Goal: Navigation & Orientation: Understand site structure

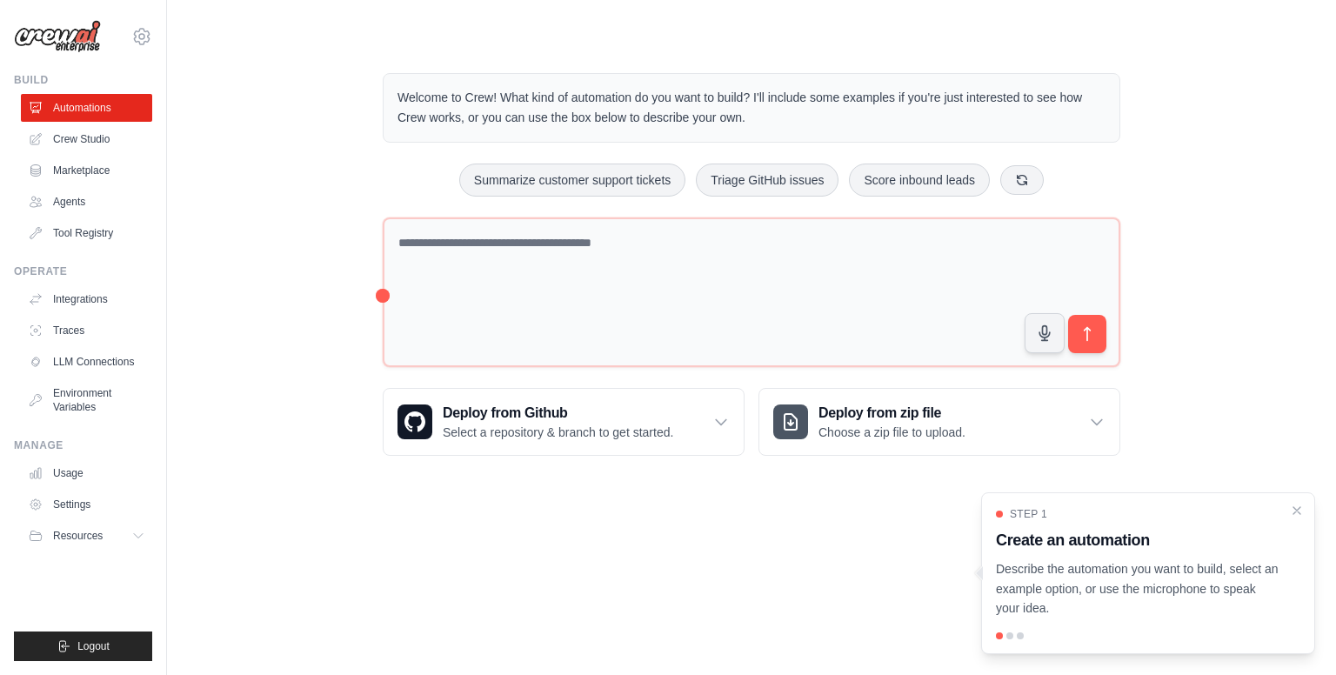
drag, startPoint x: 1008, startPoint y: 634, endPoint x: 1014, endPoint y: 624, distance: 11.3
click at [1008, 635] on div at bounding box center [1009, 635] width 7 height 7
click at [1066, 564] on p "Describe the automation you want to build, select an example option, or use the…" at bounding box center [1138, 588] width 284 height 59
click at [1204, 540] on h3 "Create an automation" at bounding box center [1138, 540] width 284 height 24
click at [1301, 504] on icon "Close walkthrough" at bounding box center [1297, 511] width 14 height 14
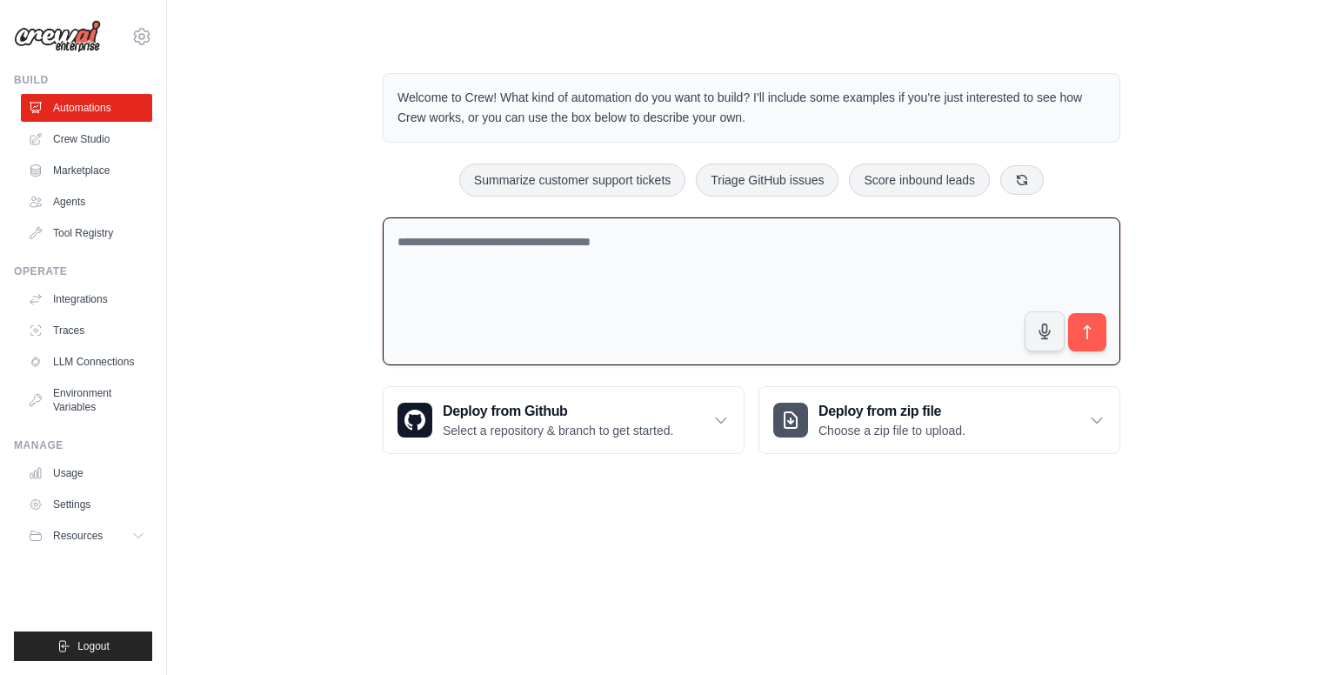
click at [564, 270] on textarea at bounding box center [751, 291] width 737 height 149
click at [104, 137] on link "Crew Studio" at bounding box center [88, 139] width 131 height 28
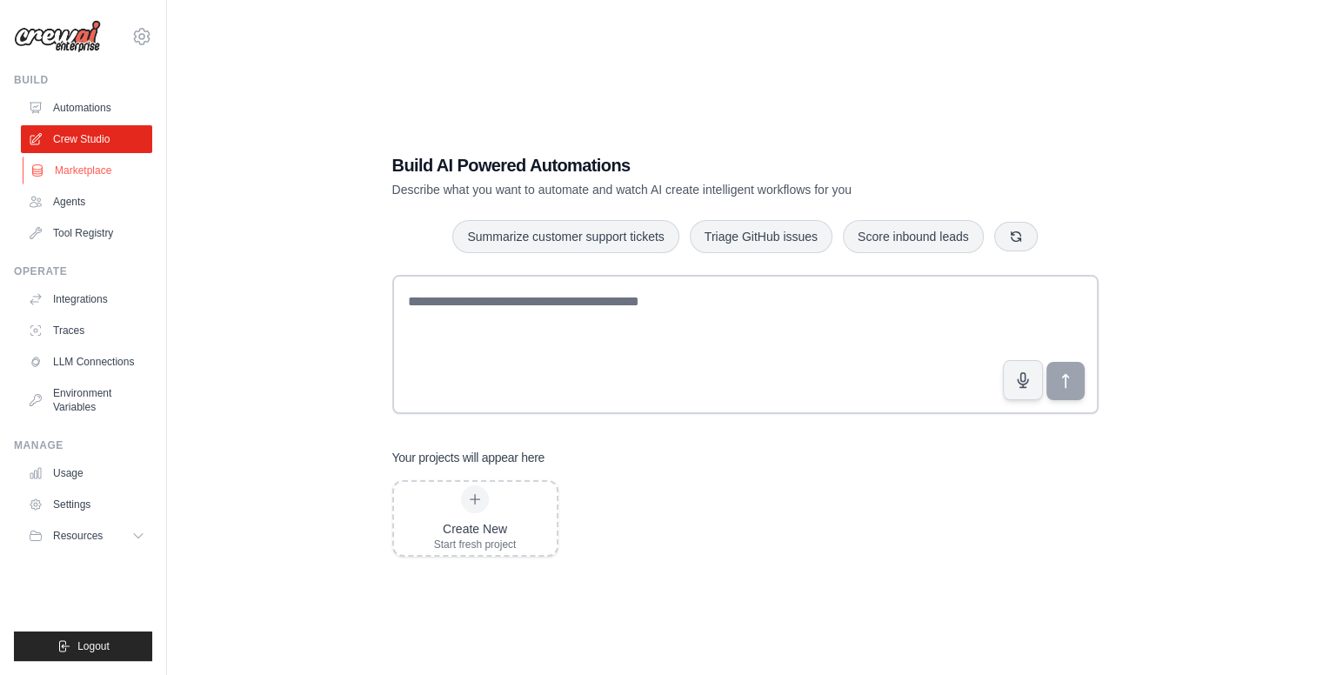
click at [64, 168] on link "Marketplace" at bounding box center [88, 171] width 131 height 28
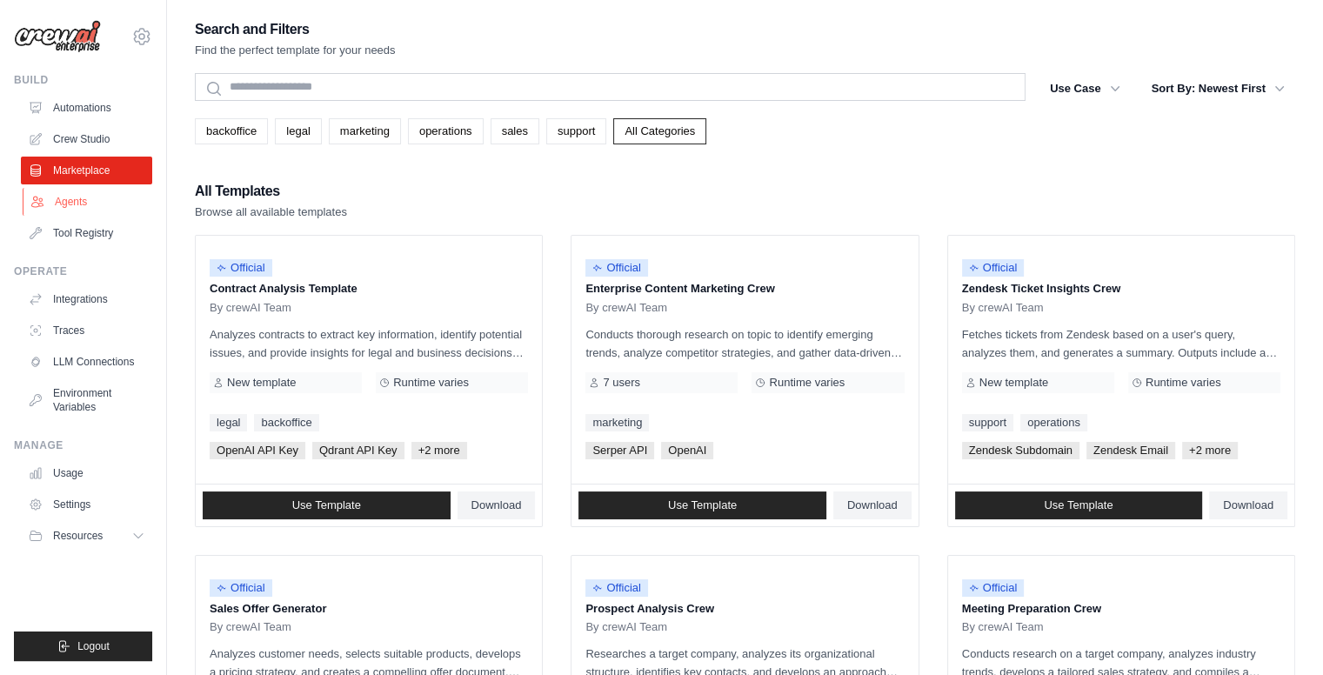
click at [95, 198] on link "Agents" at bounding box center [88, 202] width 131 height 28
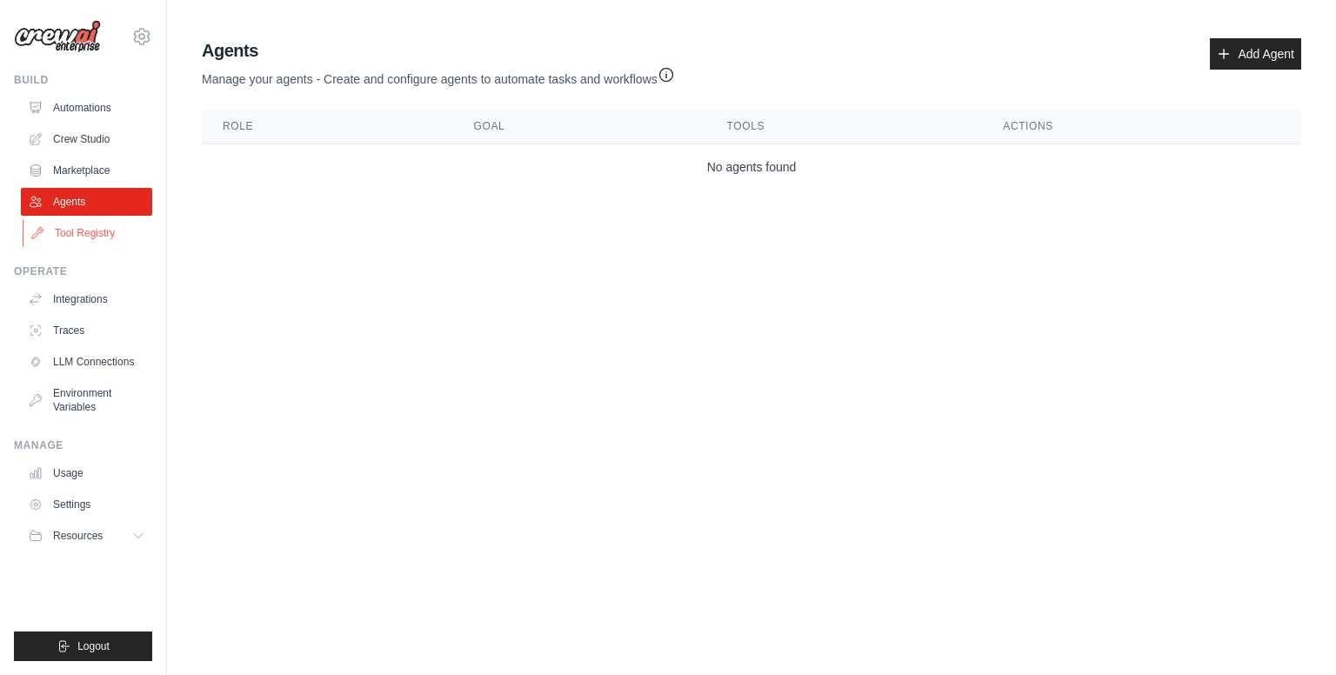
click at [103, 229] on link "Tool Registry" at bounding box center [88, 233] width 131 height 28
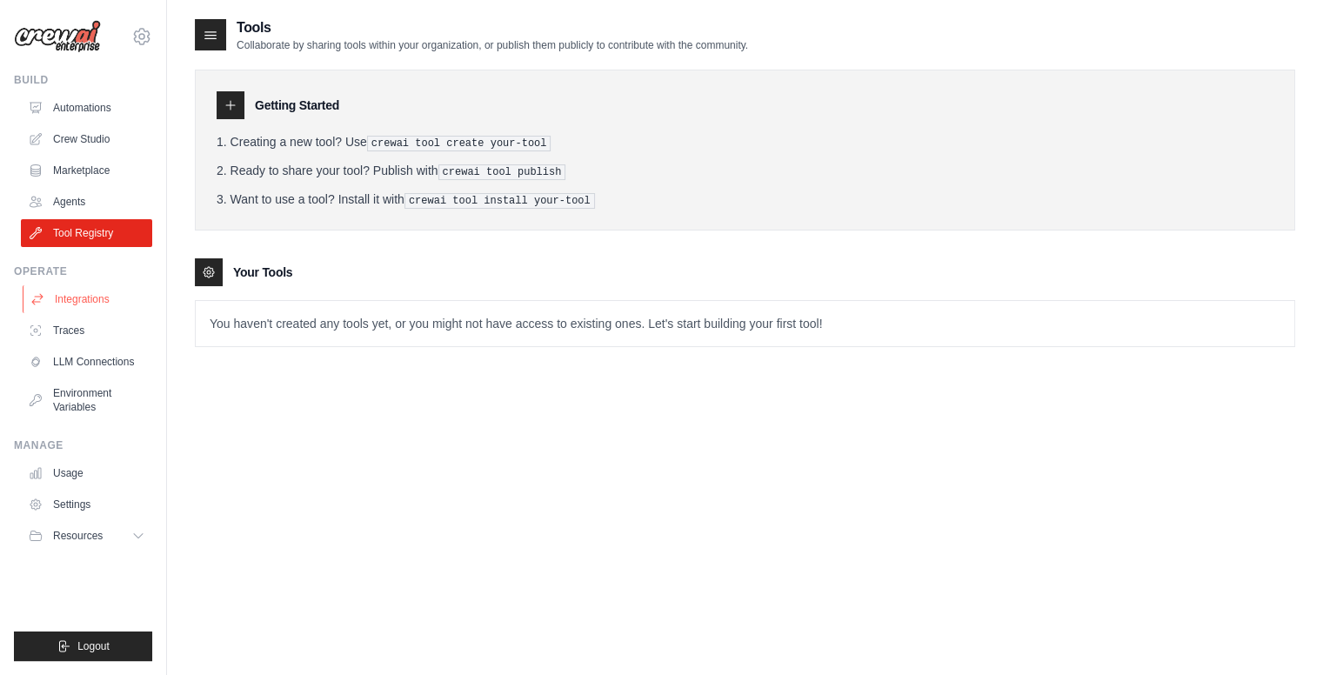
click at [105, 297] on link "Integrations" at bounding box center [88, 299] width 131 height 28
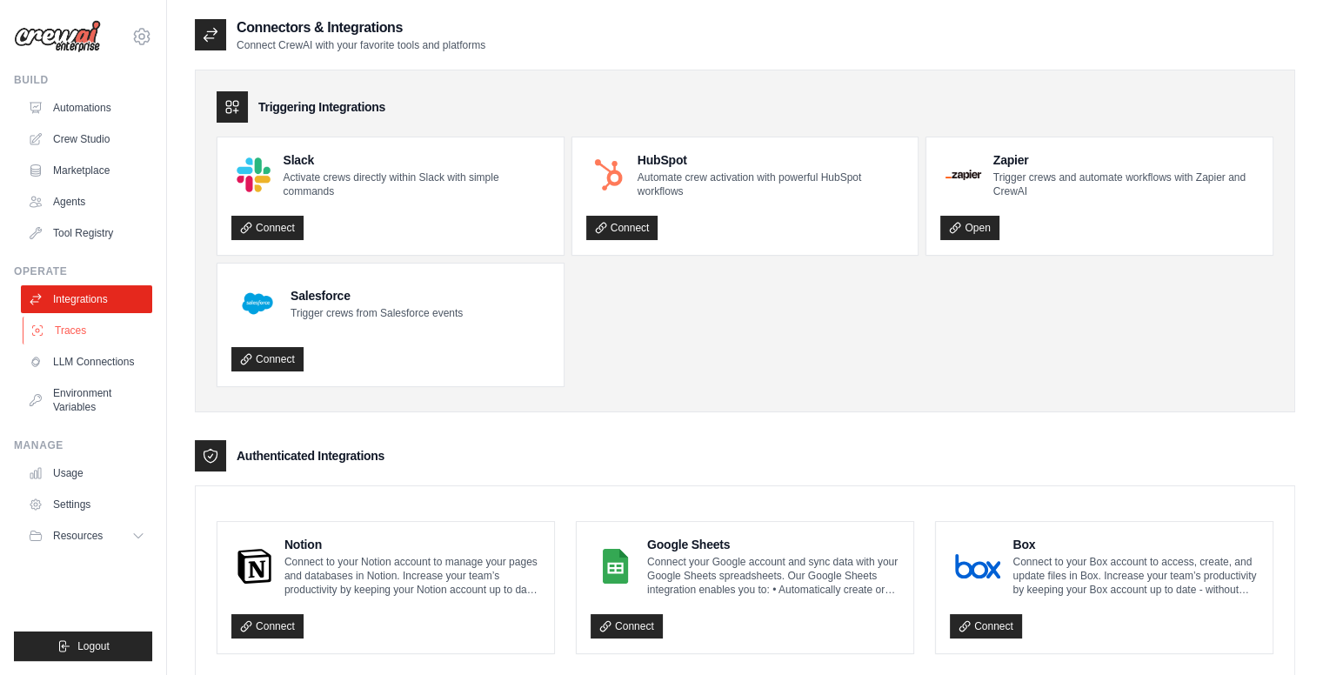
click at [90, 328] on link "Traces" at bounding box center [88, 331] width 131 height 28
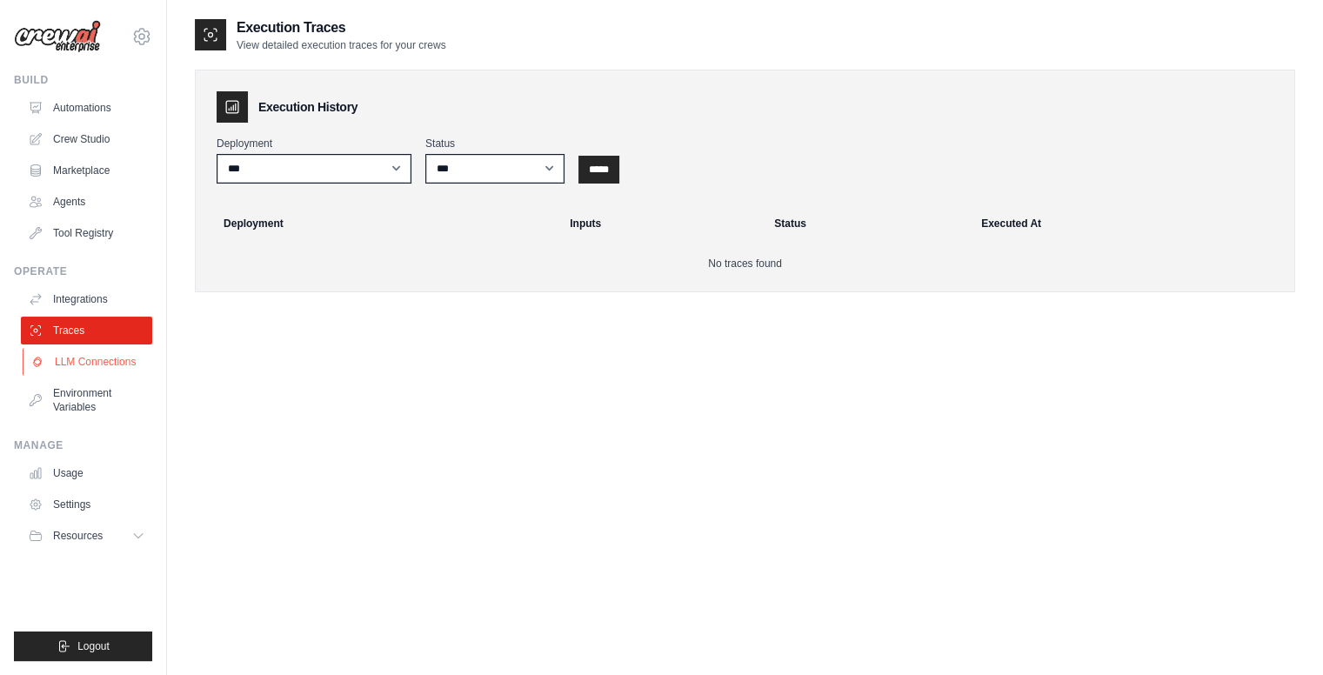
click at [96, 366] on link "LLM Connections" at bounding box center [88, 362] width 131 height 28
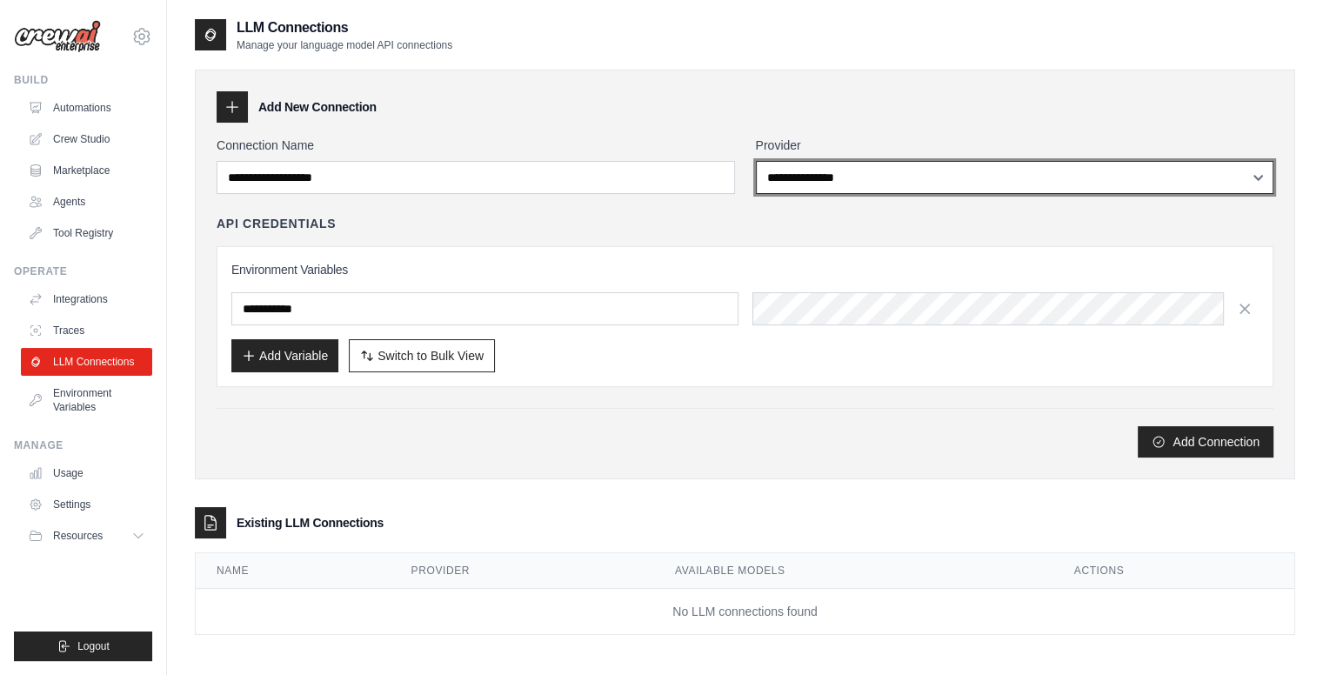
click at [851, 184] on select "**********" at bounding box center [1015, 177] width 518 height 33
click at [851, 186] on select "**********" at bounding box center [1015, 177] width 518 height 33
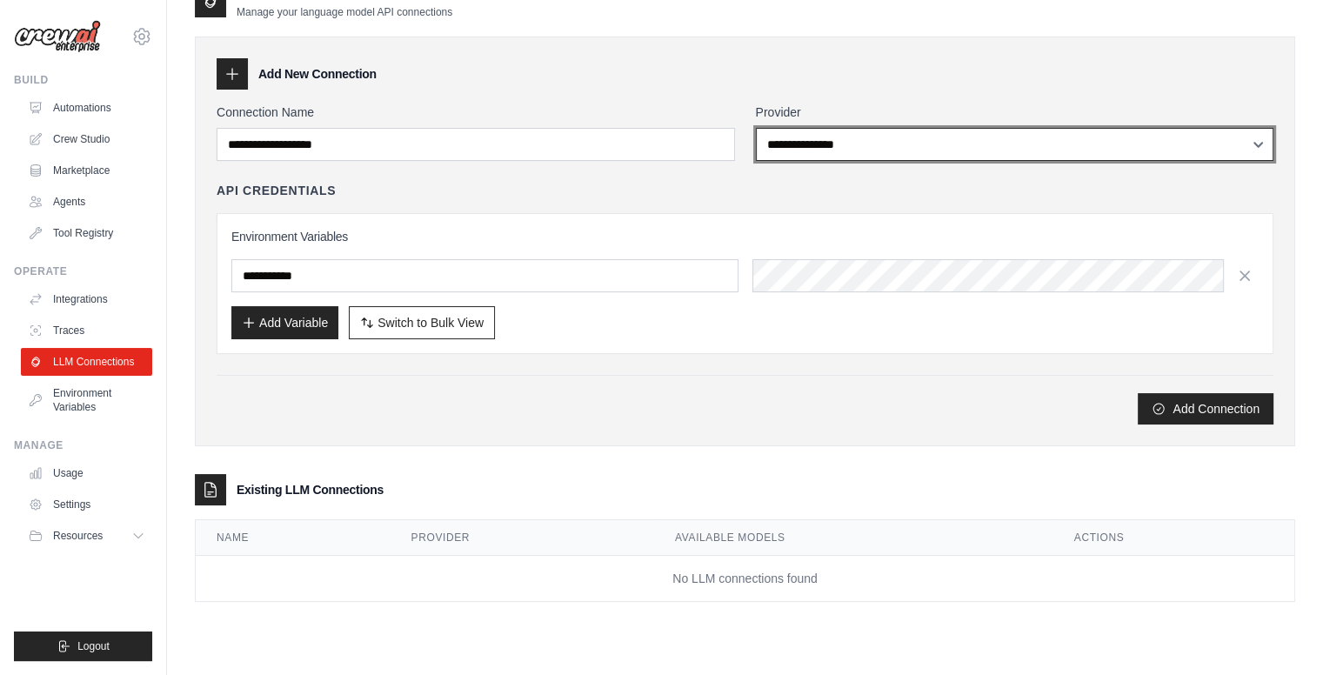
scroll to position [35, 0]
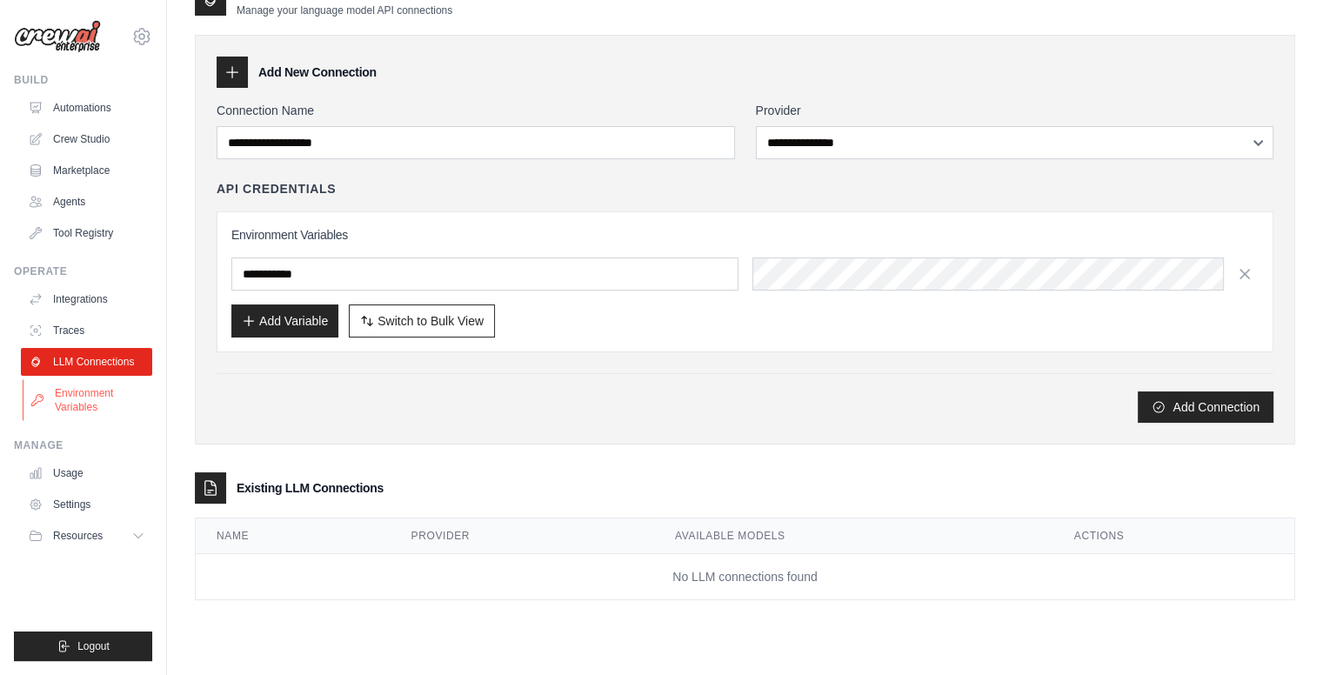
click at [114, 397] on link "Environment Variables" at bounding box center [88, 400] width 131 height 42
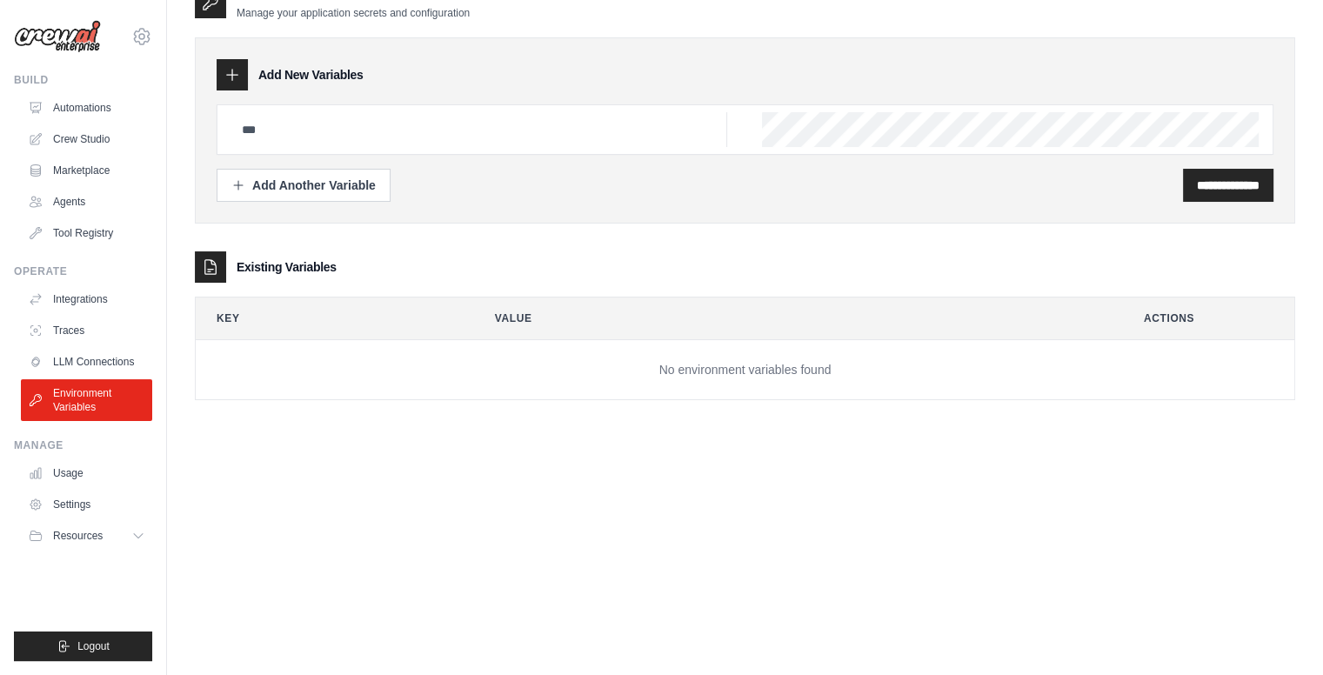
scroll to position [35, 0]
click at [83, 470] on link "Usage" at bounding box center [88, 473] width 131 height 28
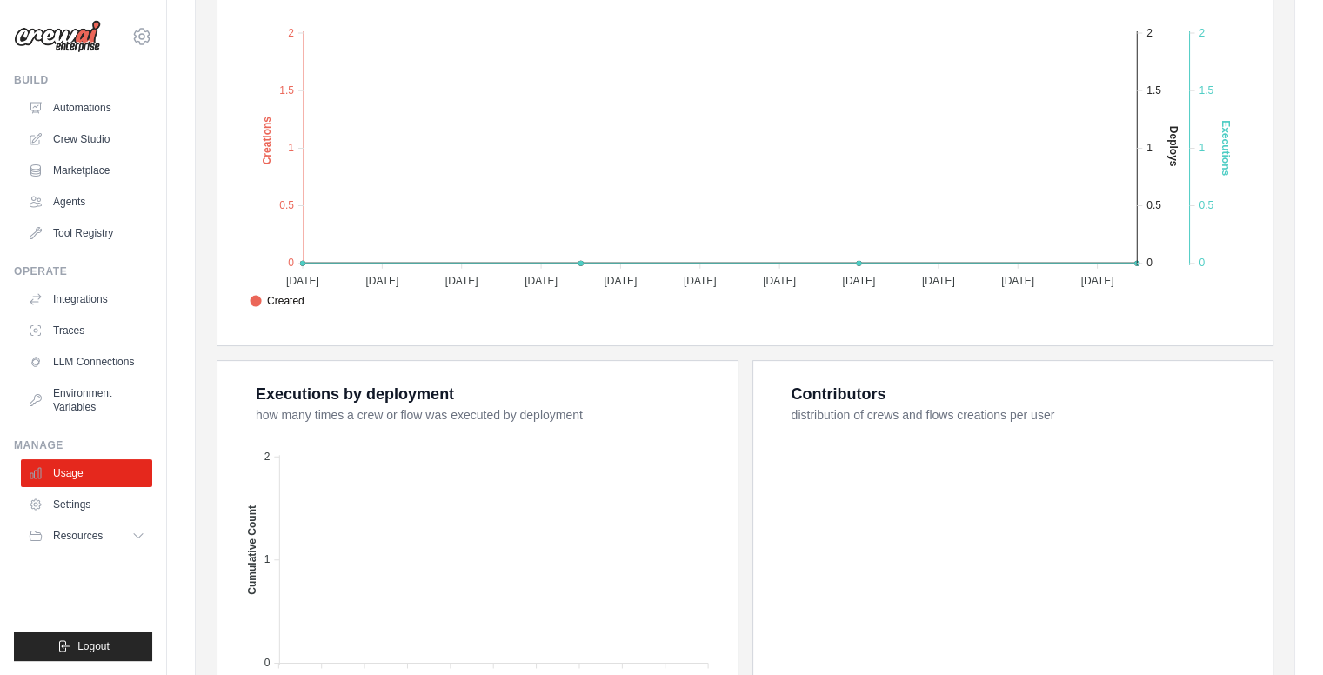
scroll to position [584, 0]
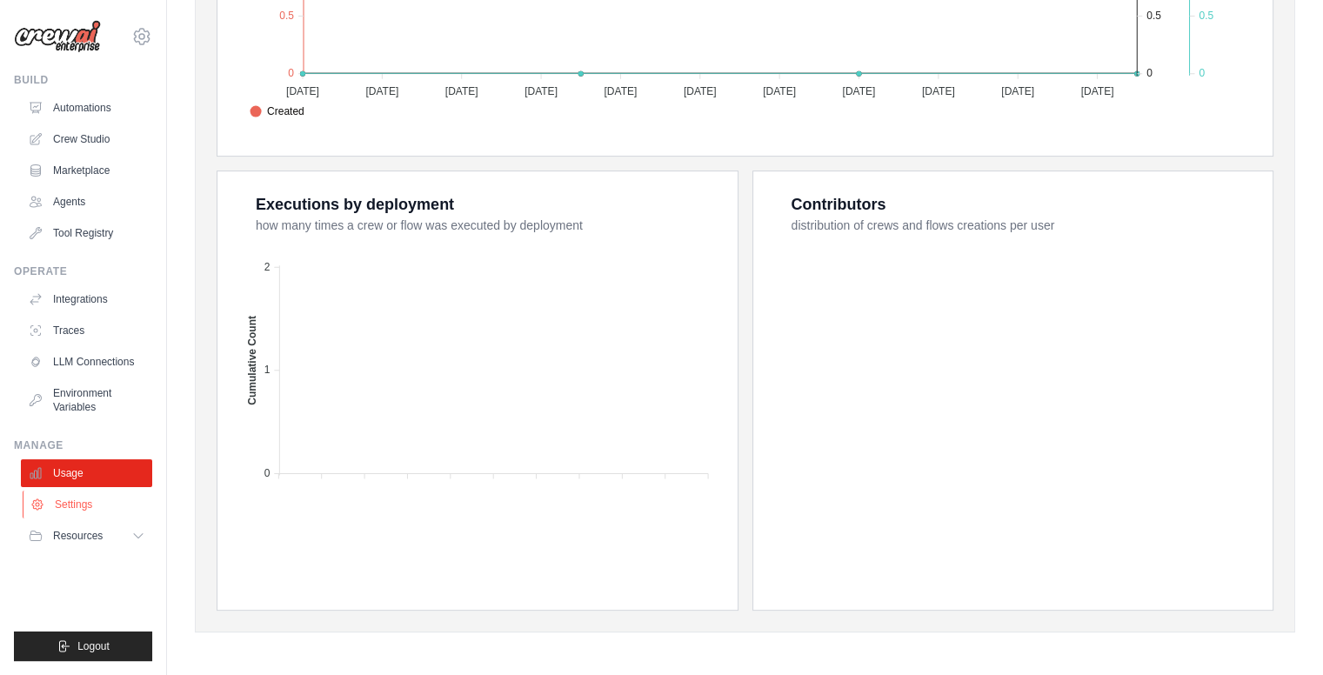
click at [90, 513] on link "Settings" at bounding box center [88, 504] width 131 height 28
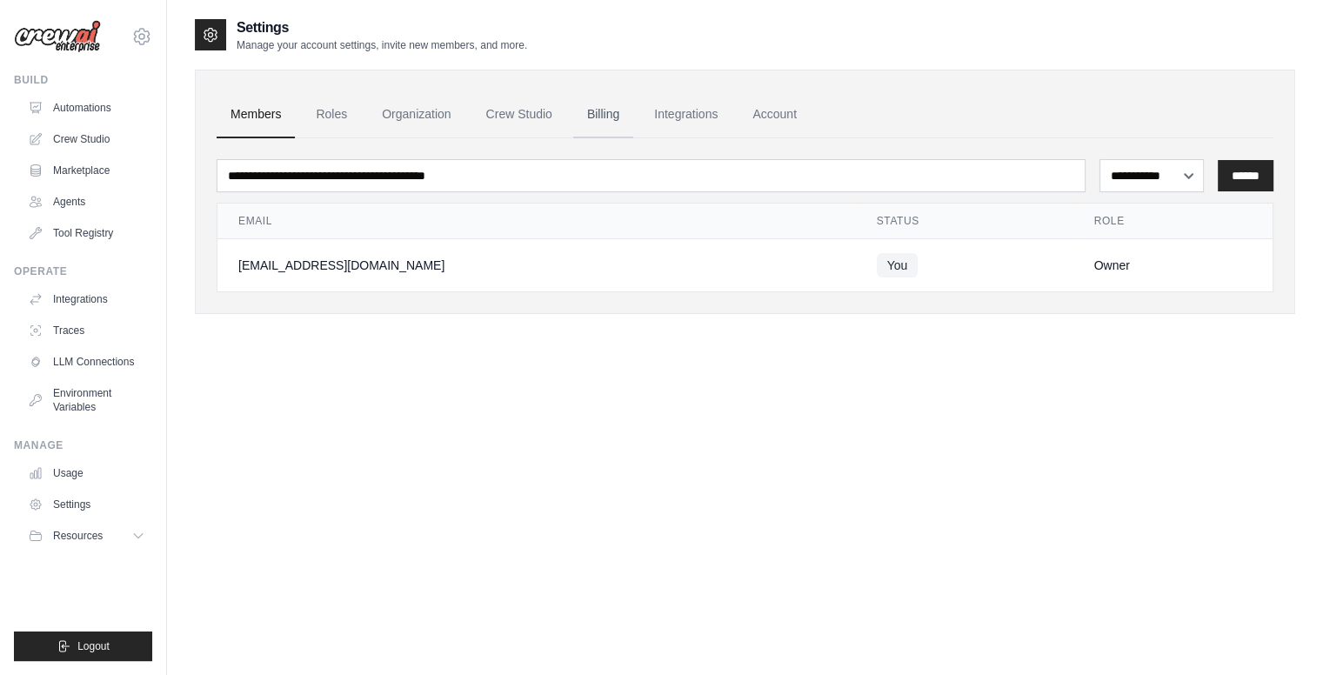
click at [617, 114] on link "Billing" at bounding box center [603, 114] width 60 height 47
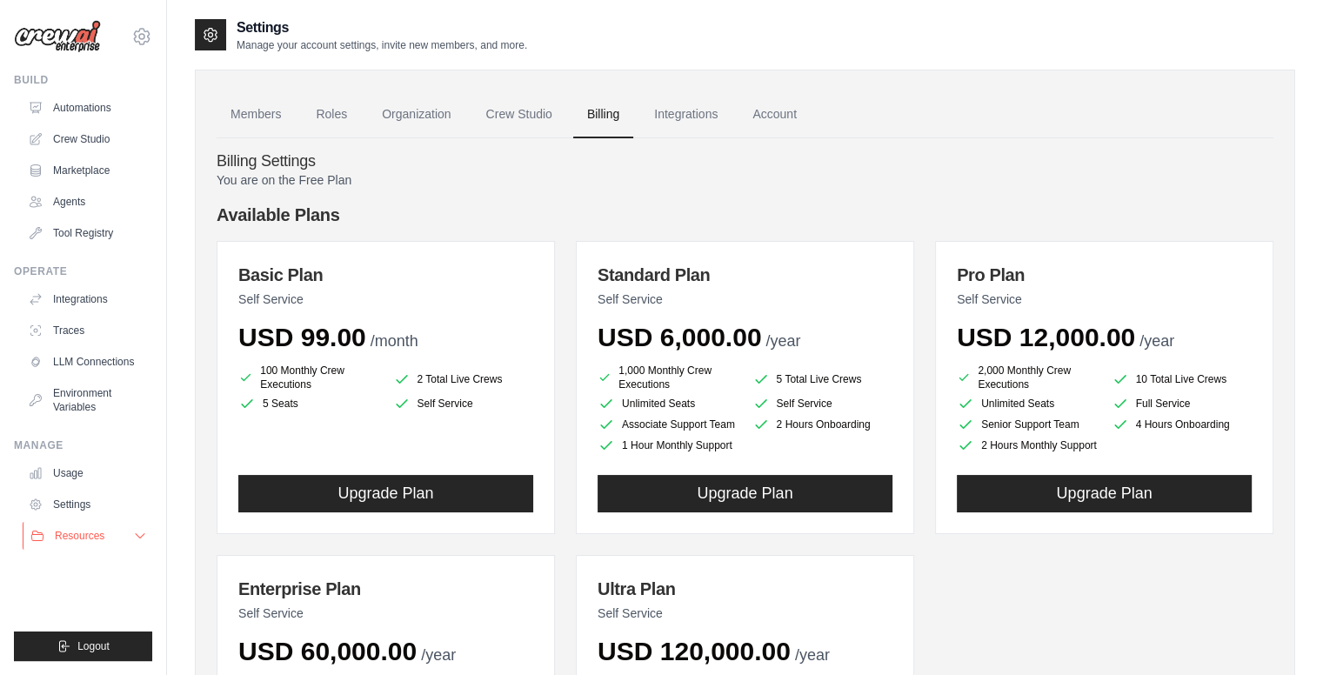
click at [112, 536] on button "Resources" at bounding box center [88, 536] width 131 height 28
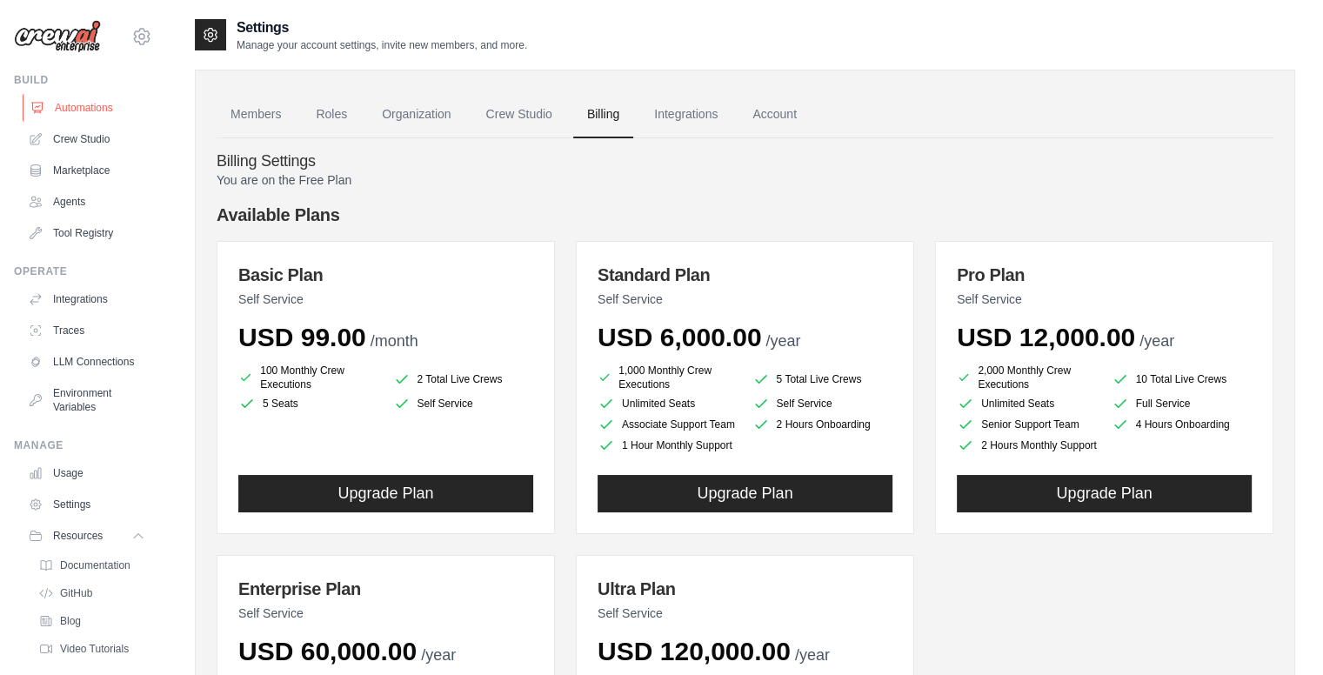
click at [108, 108] on link "Automations" at bounding box center [88, 108] width 131 height 28
